Goal: Find specific page/section: Find specific page/section

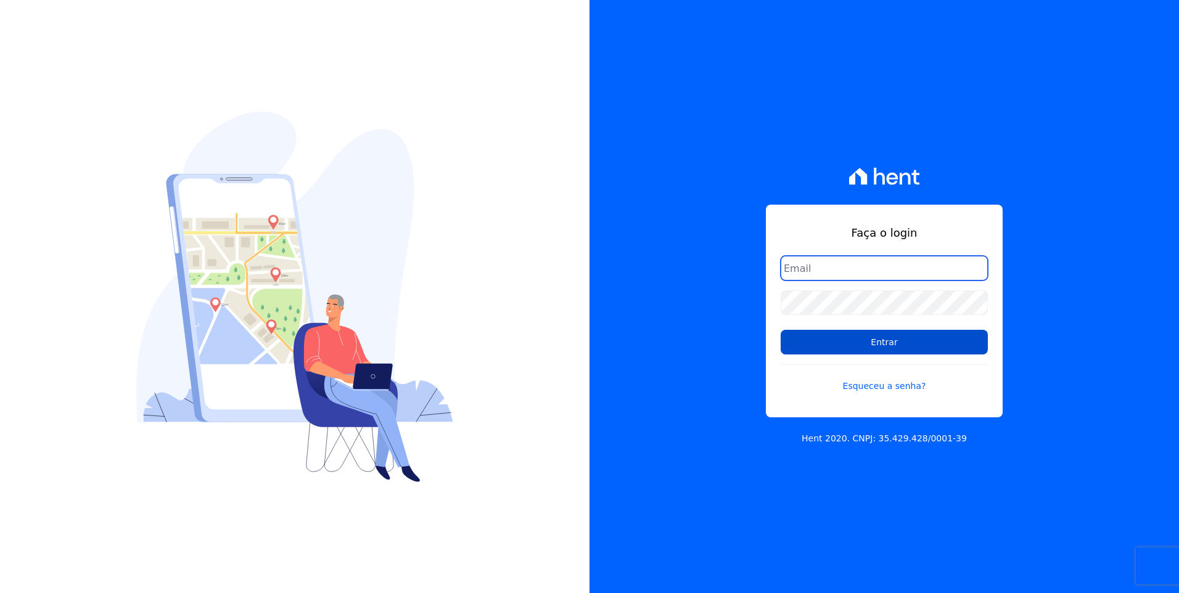
type input "[EMAIL_ADDRESS][DOMAIN_NAME]"
click at [915, 342] on input "Entrar" at bounding box center [884, 342] width 207 height 25
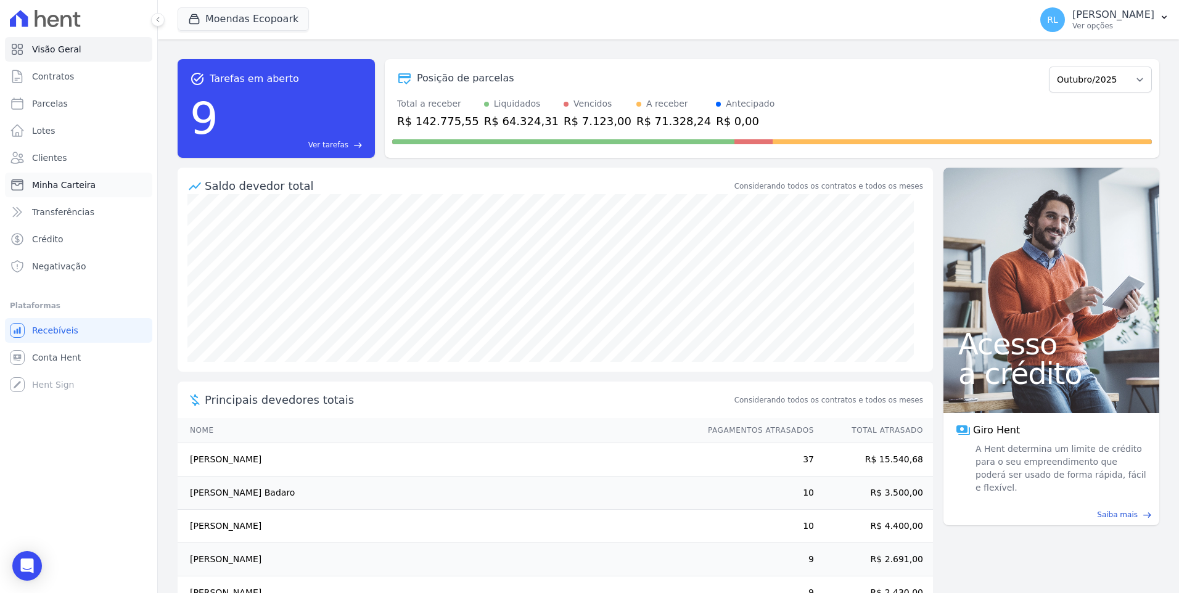
click at [55, 185] on span "Minha Carteira" at bounding box center [64, 185] width 64 height 12
